Goal: Task Accomplishment & Management: Manage account settings

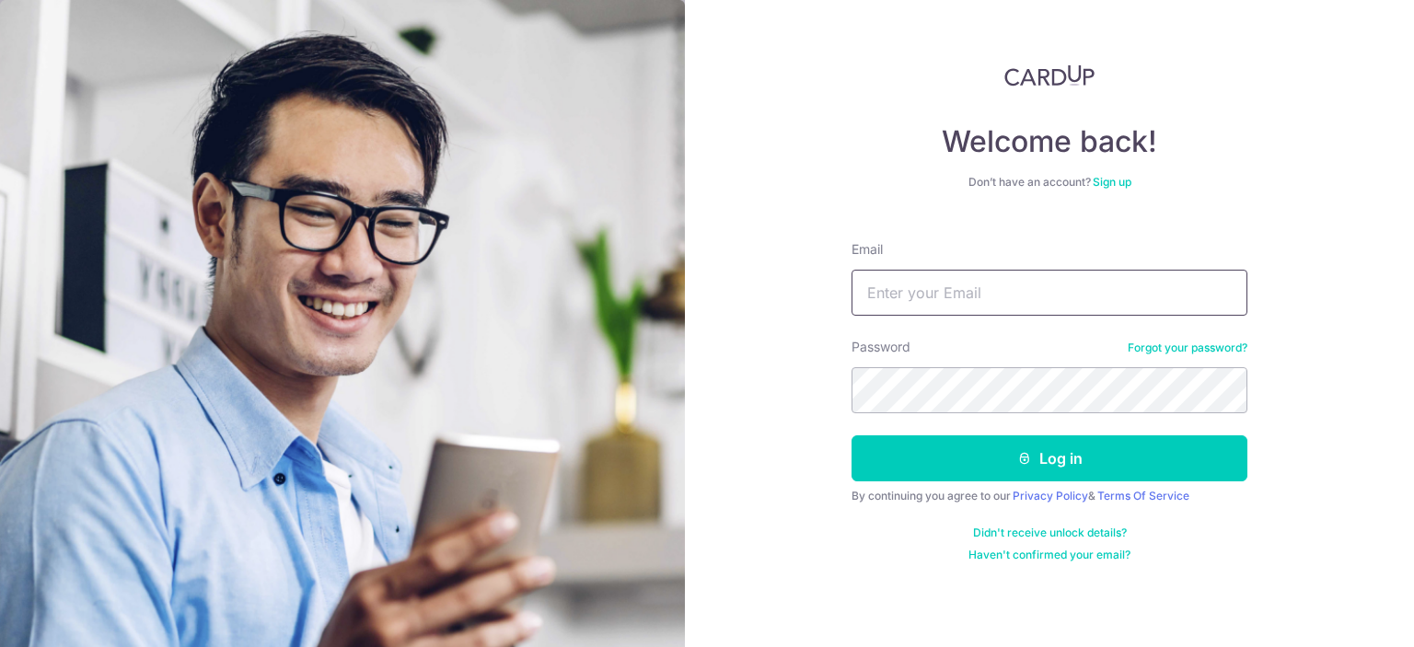
click at [1097, 291] on input "Email" at bounding box center [1049, 293] width 396 height 46
type input "[EMAIL_ADDRESS][DOMAIN_NAME]"
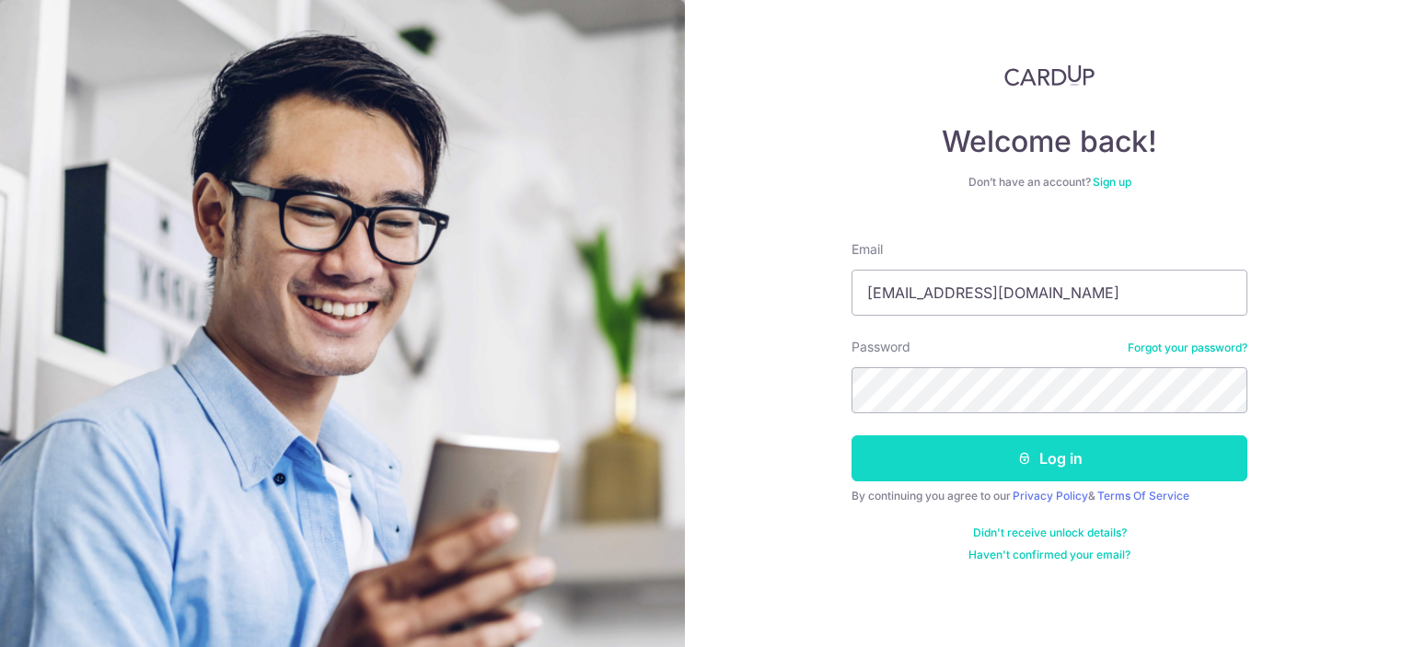
click at [985, 459] on button "Log in" at bounding box center [1049, 458] width 396 height 46
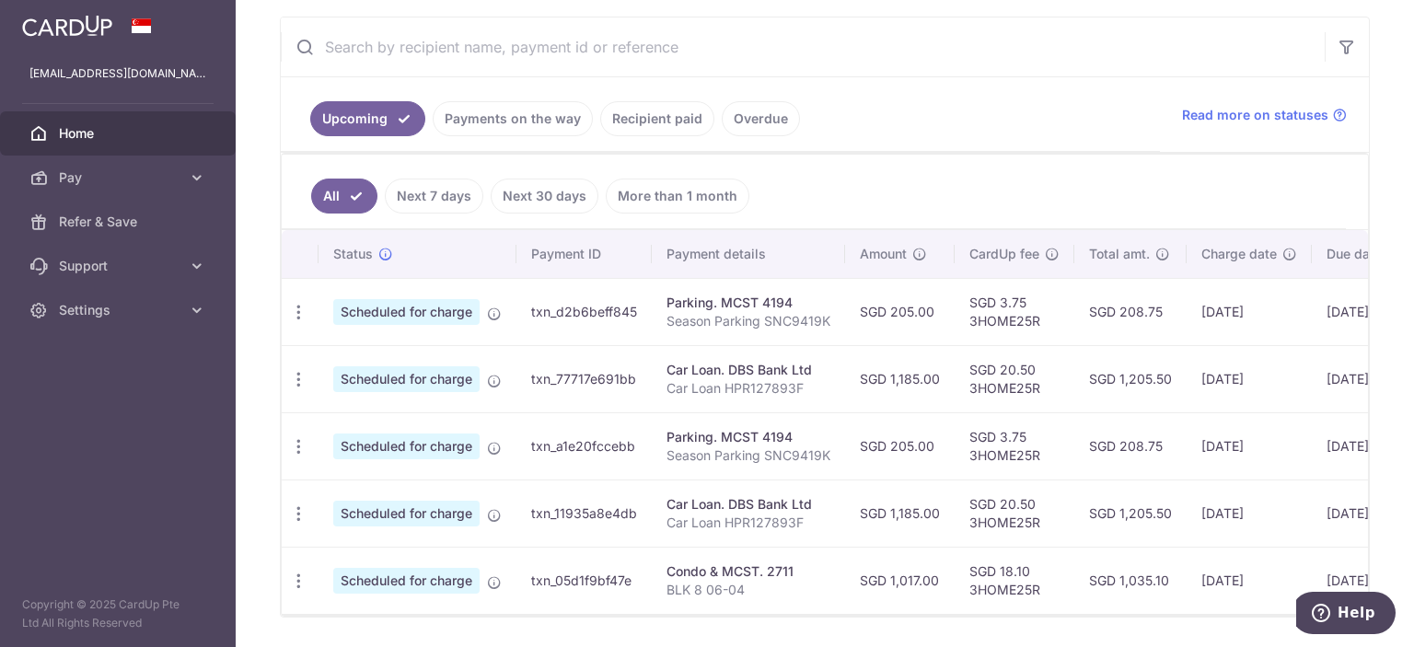
scroll to position [368, 0]
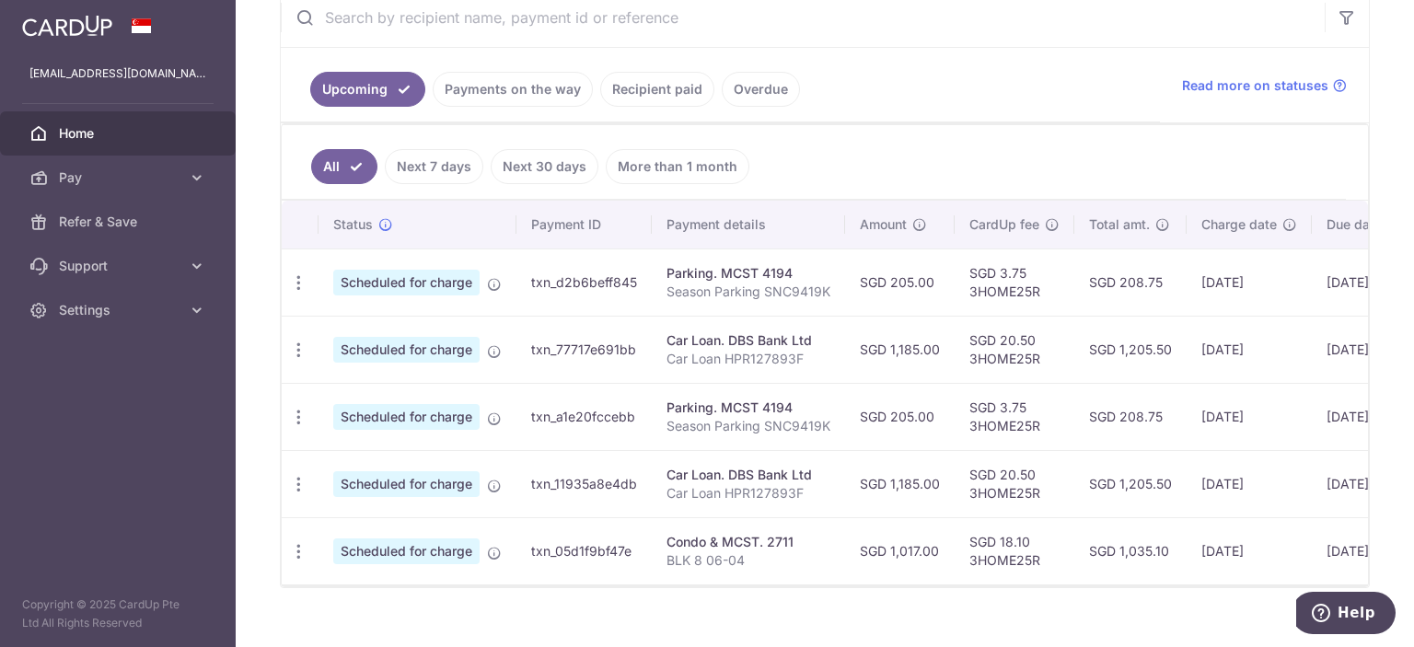
click at [549, 82] on link "Payments on the way" at bounding box center [513, 89] width 160 height 35
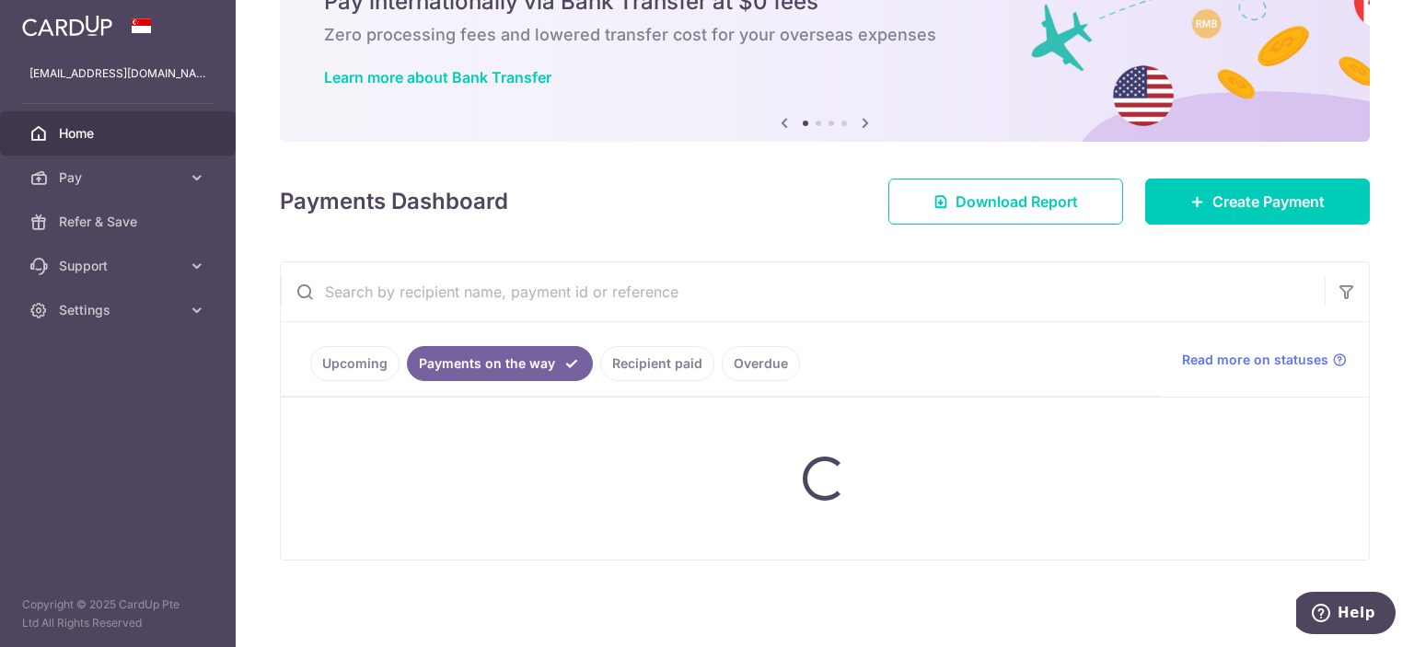
scroll to position [171, 0]
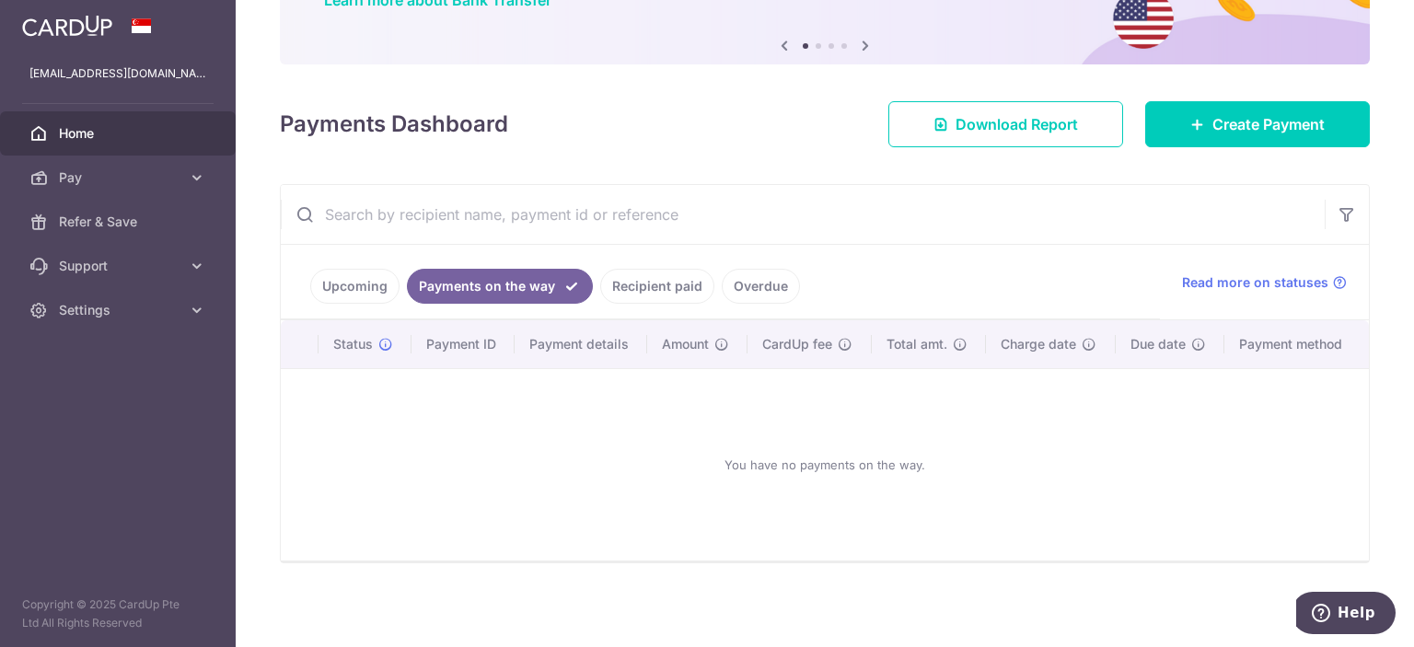
click at [641, 283] on link "Recipient paid" at bounding box center [657, 286] width 114 height 35
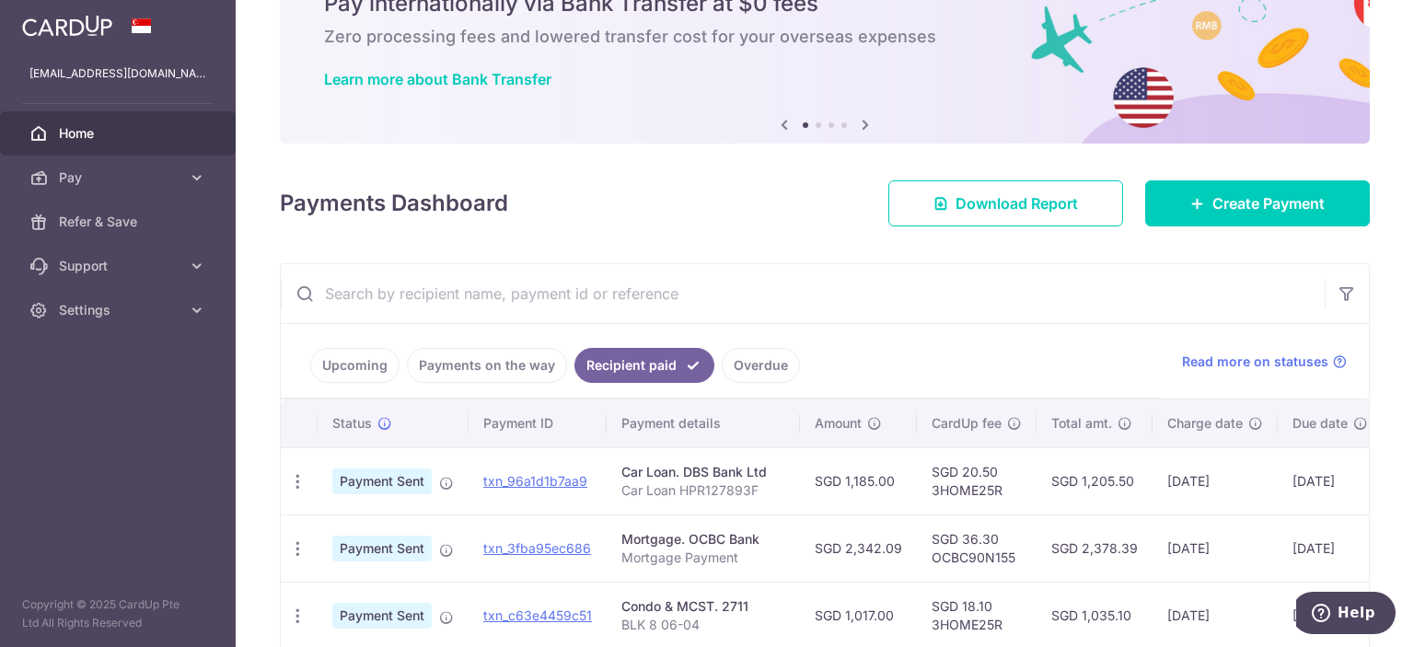
scroll to position [258, 0]
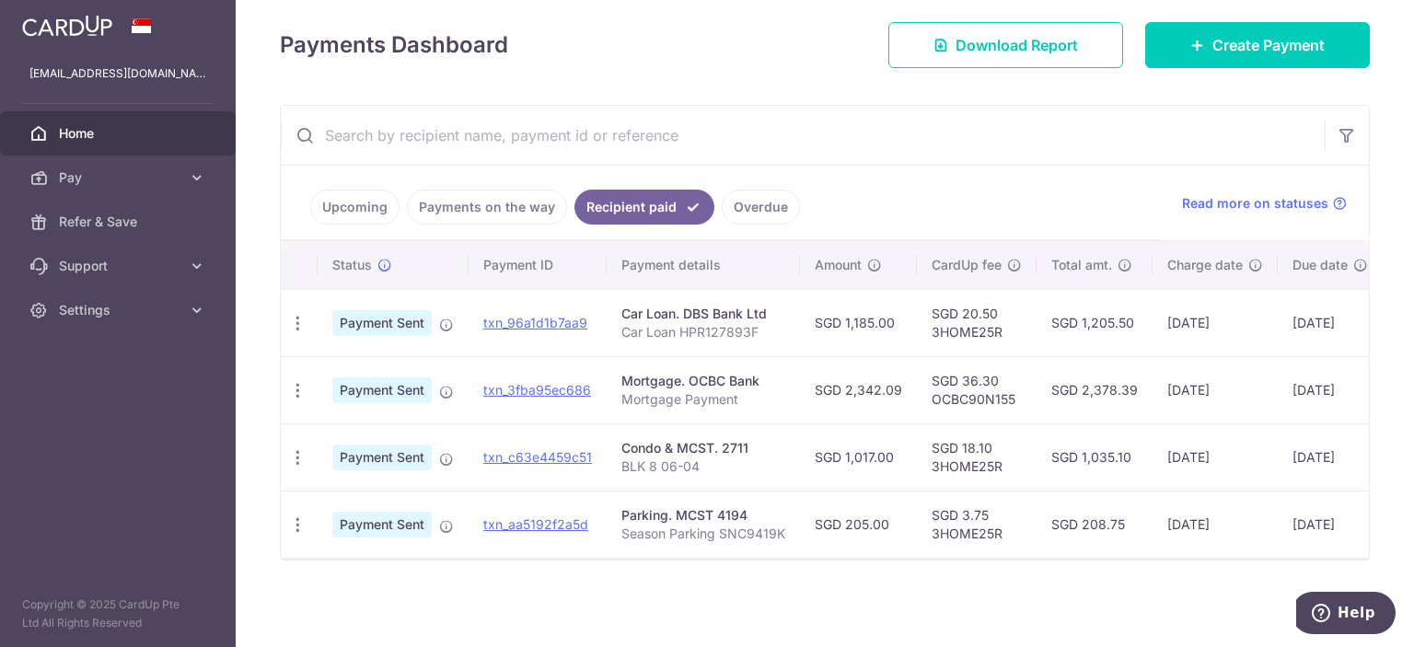
click at [361, 194] on link "Upcoming" at bounding box center [354, 207] width 89 height 35
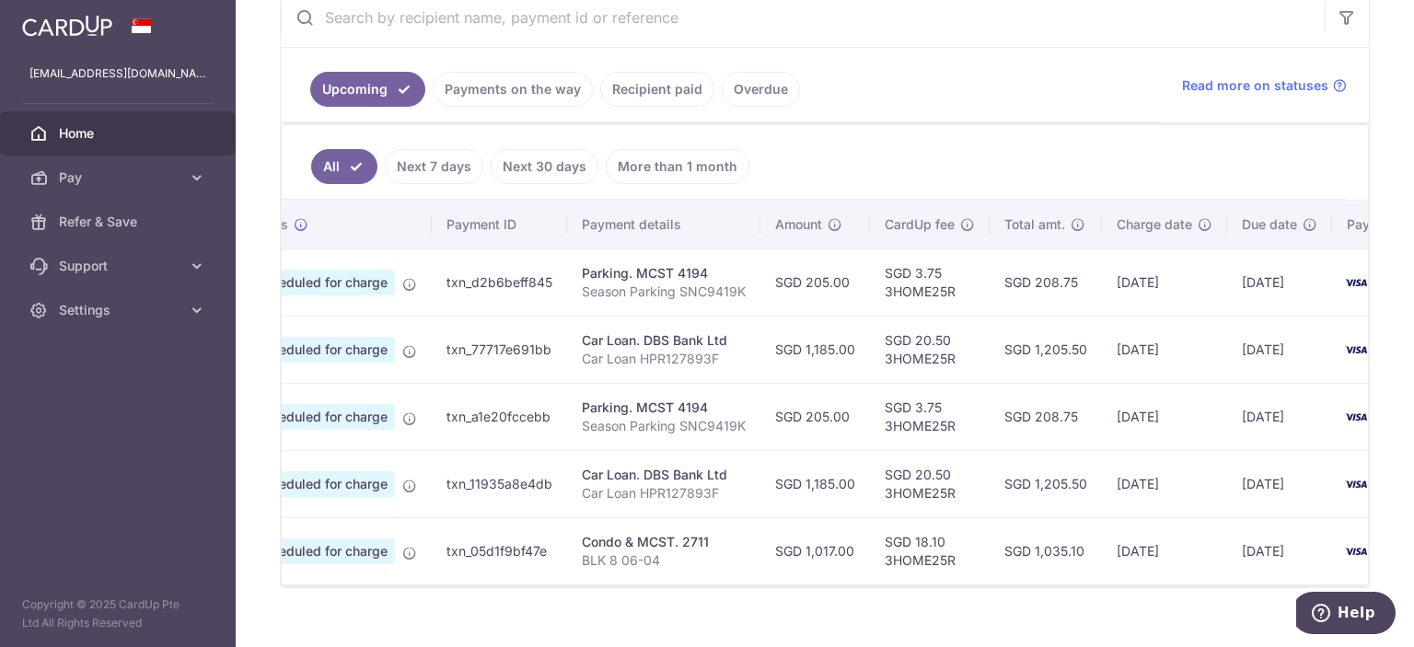
scroll to position [0, 81]
click at [994, 532] on td "SGD 1,035.10" at bounding box center [1049, 550] width 112 height 67
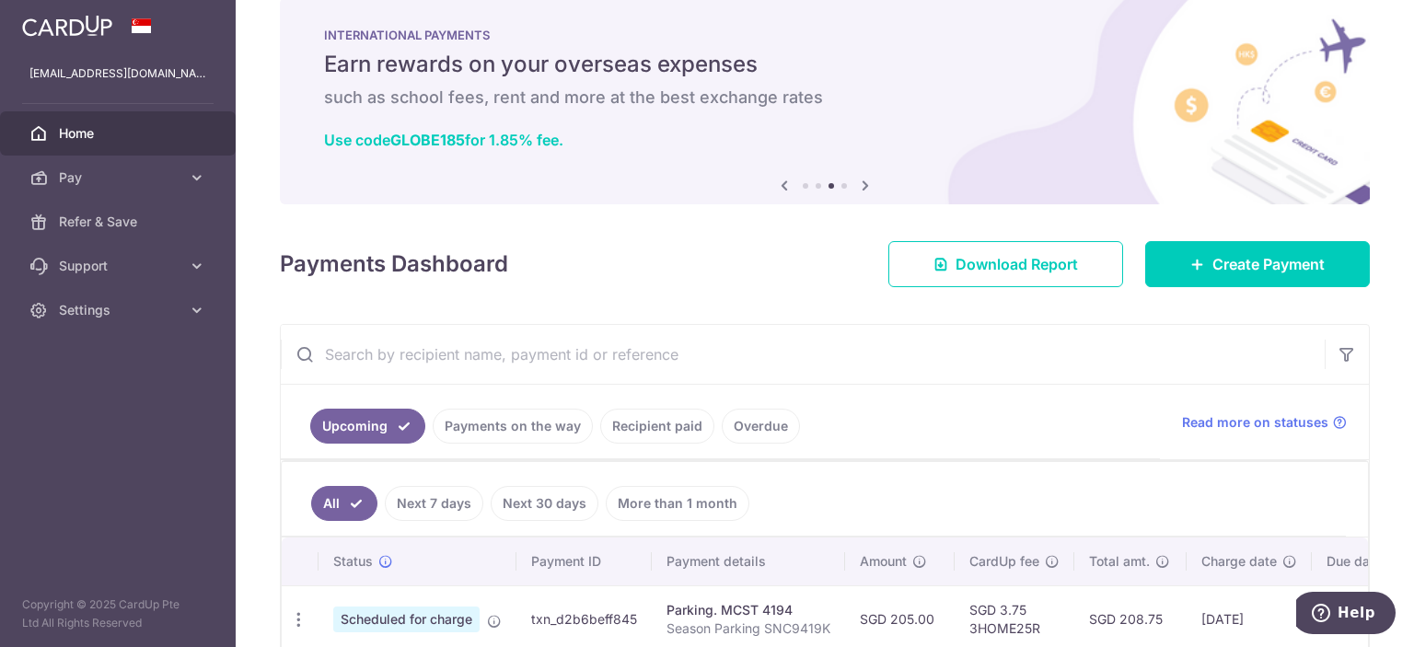
scroll to position [0, 0]
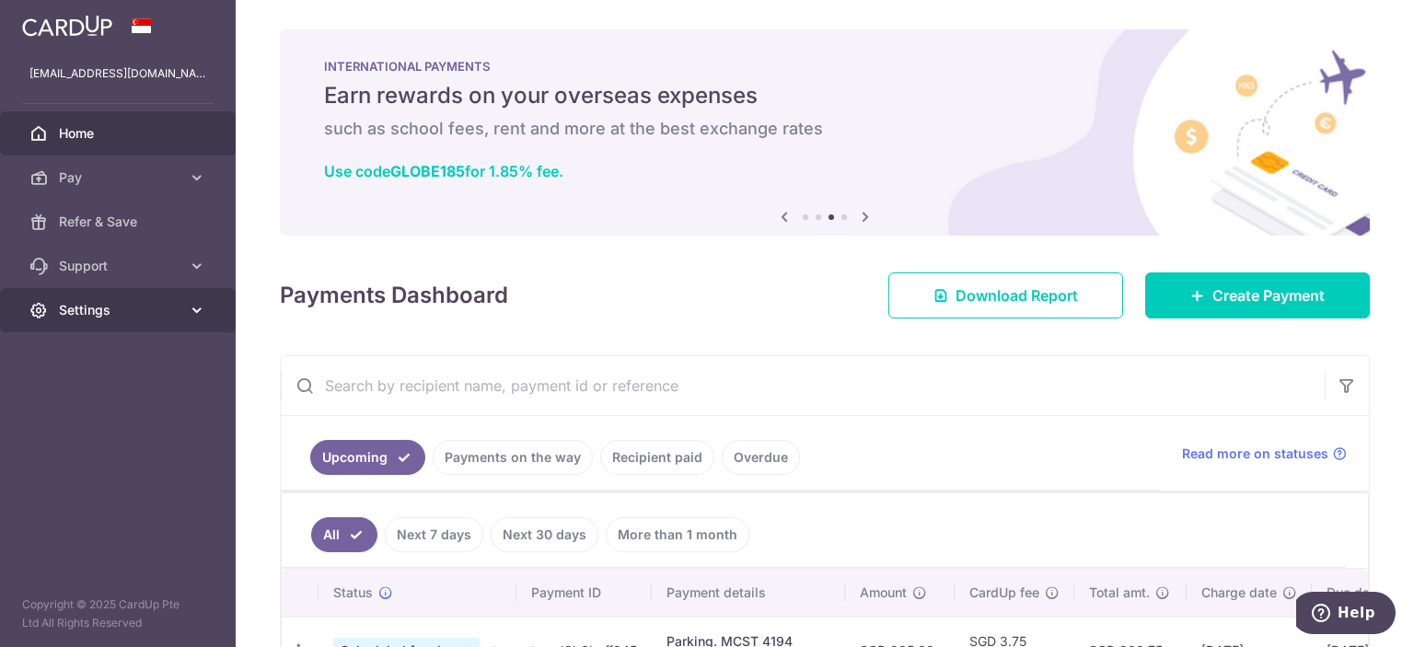
click at [136, 323] on link "Settings" at bounding box center [118, 310] width 236 height 44
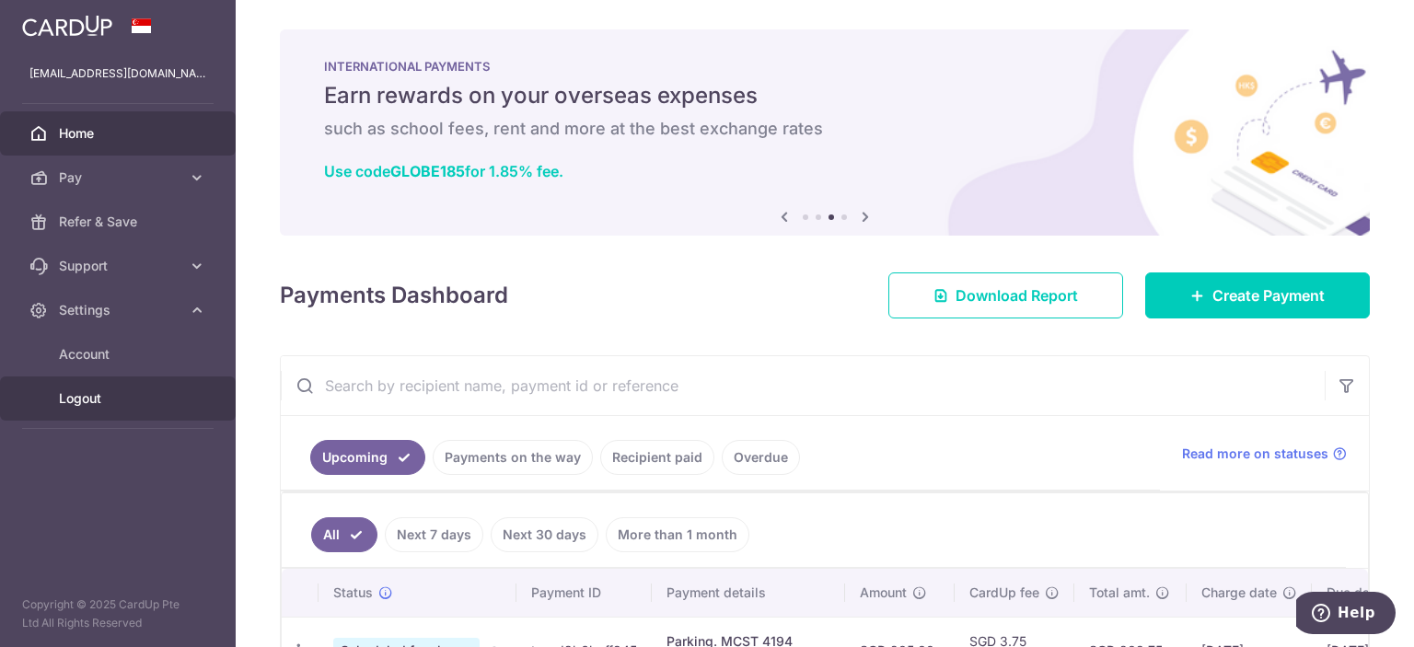
click at [105, 411] on link "Logout" at bounding box center [118, 398] width 236 height 44
